Goal: Book appointment/travel/reservation

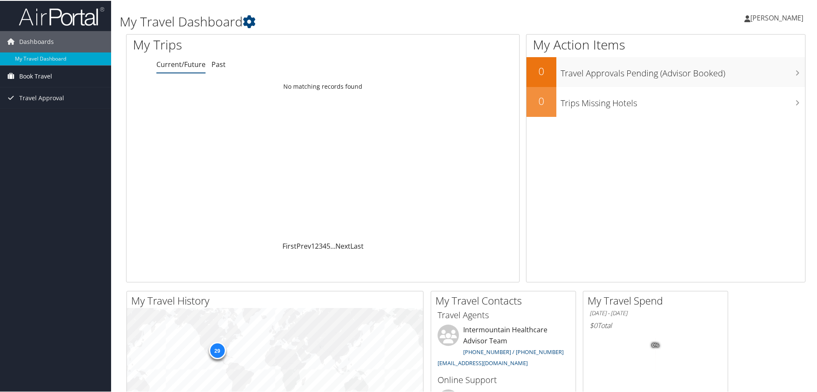
click at [39, 78] on span "Book Travel" at bounding box center [35, 75] width 33 height 21
click at [44, 104] on link "Book/Manage Online Trips" at bounding box center [55, 105] width 111 height 13
